Goal: Task Accomplishment & Management: Use online tool/utility

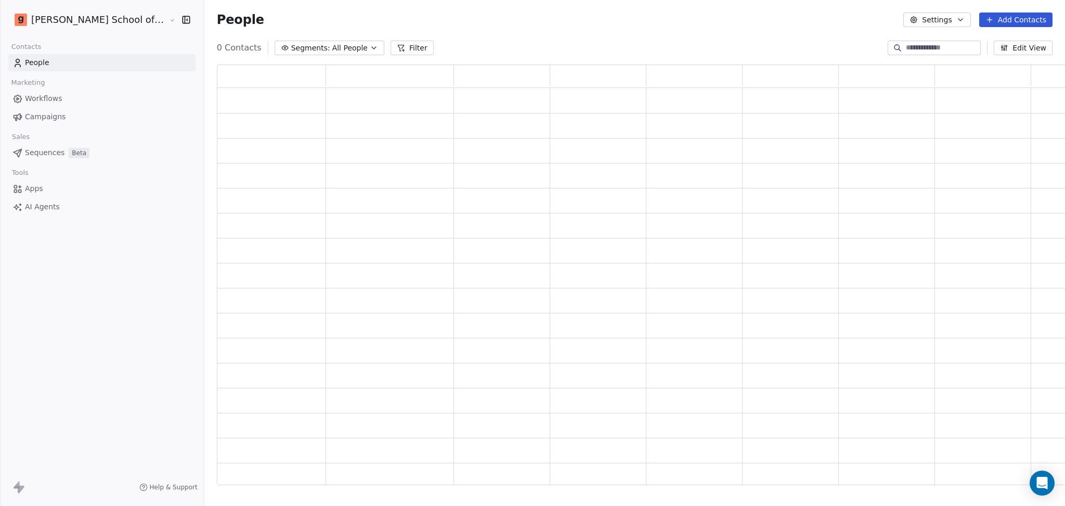
scroll to position [409, 866]
click at [83, 112] on link "Campaigns" at bounding box center [101, 116] width 187 height 17
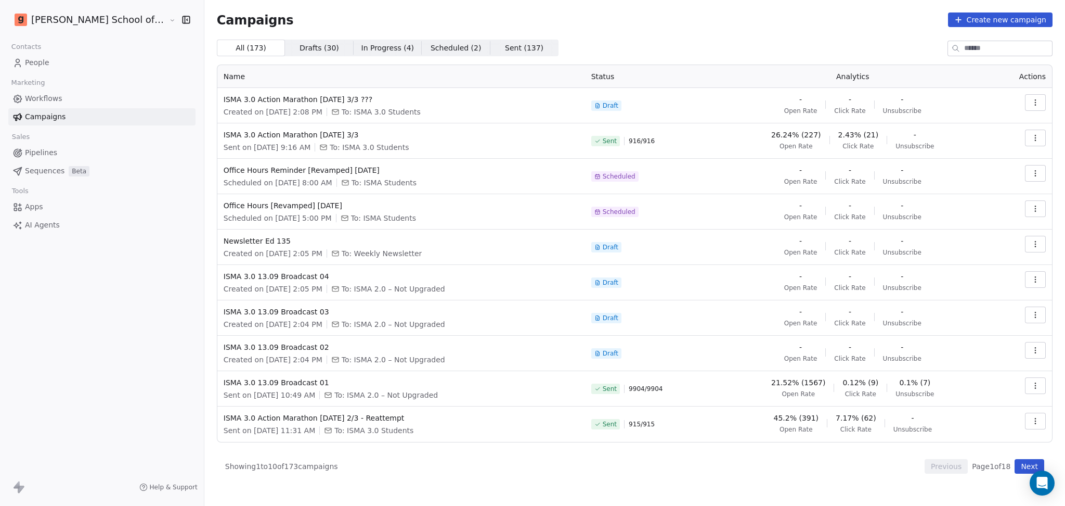
click at [127, 302] on div "[PERSON_NAME] School of Finance LLP Contacts People Marketing Workflows Campaig…" at bounding box center [102, 253] width 204 height 506
click at [263, 385] on span "ISMA 3.0 13.09 Broadcast 01" at bounding box center [401, 382] width 355 height 10
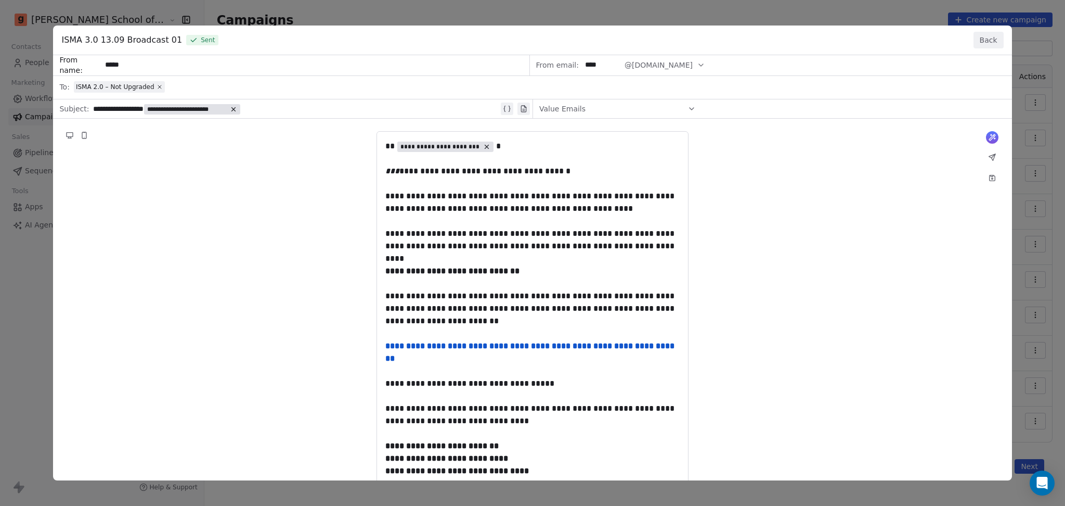
click at [987, 40] on button "Back" at bounding box center [989, 40] width 30 height 17
